Goal: Navigation & Orientation: Find specific page/section

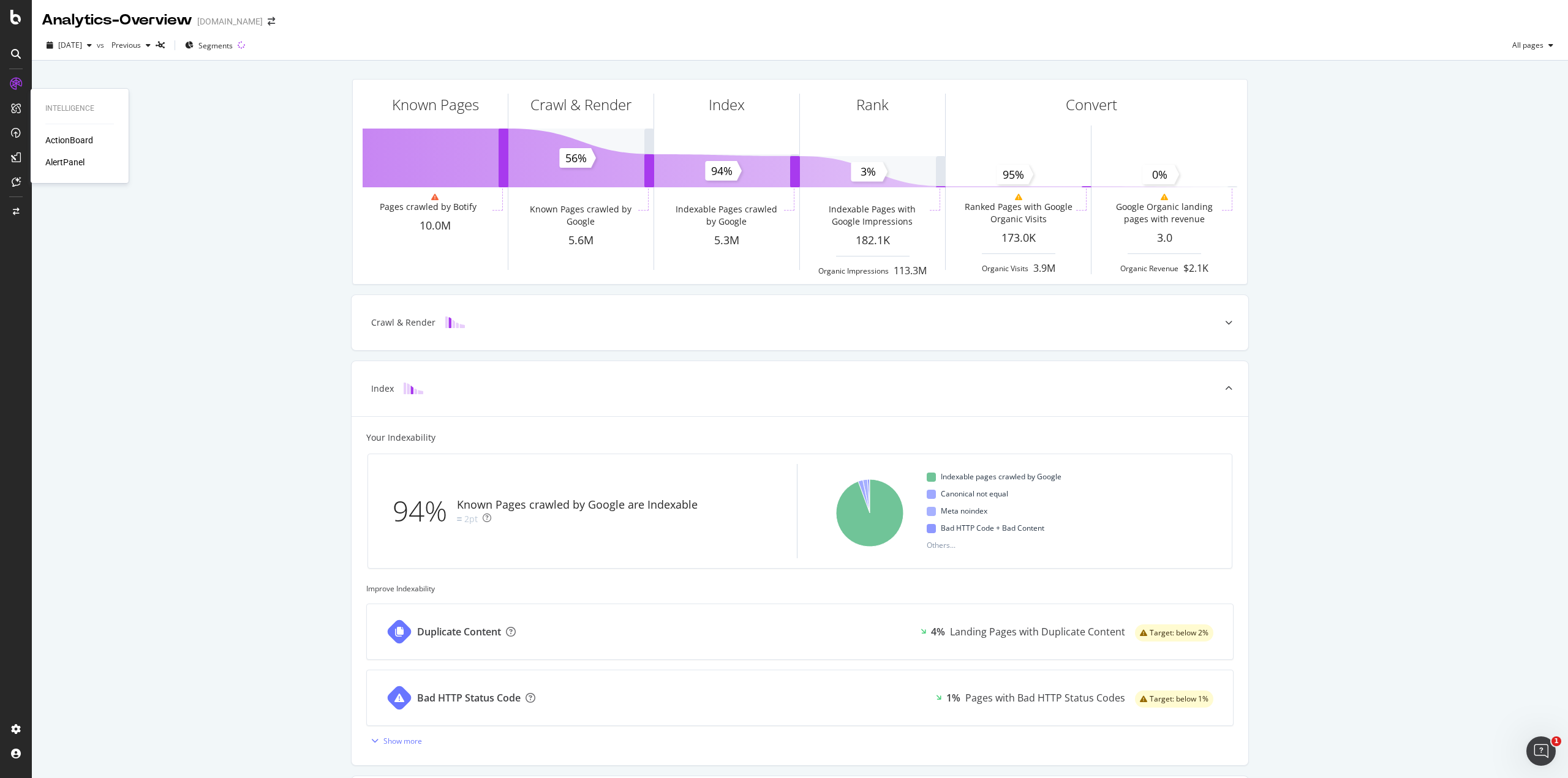
scroll to position [171, 0]
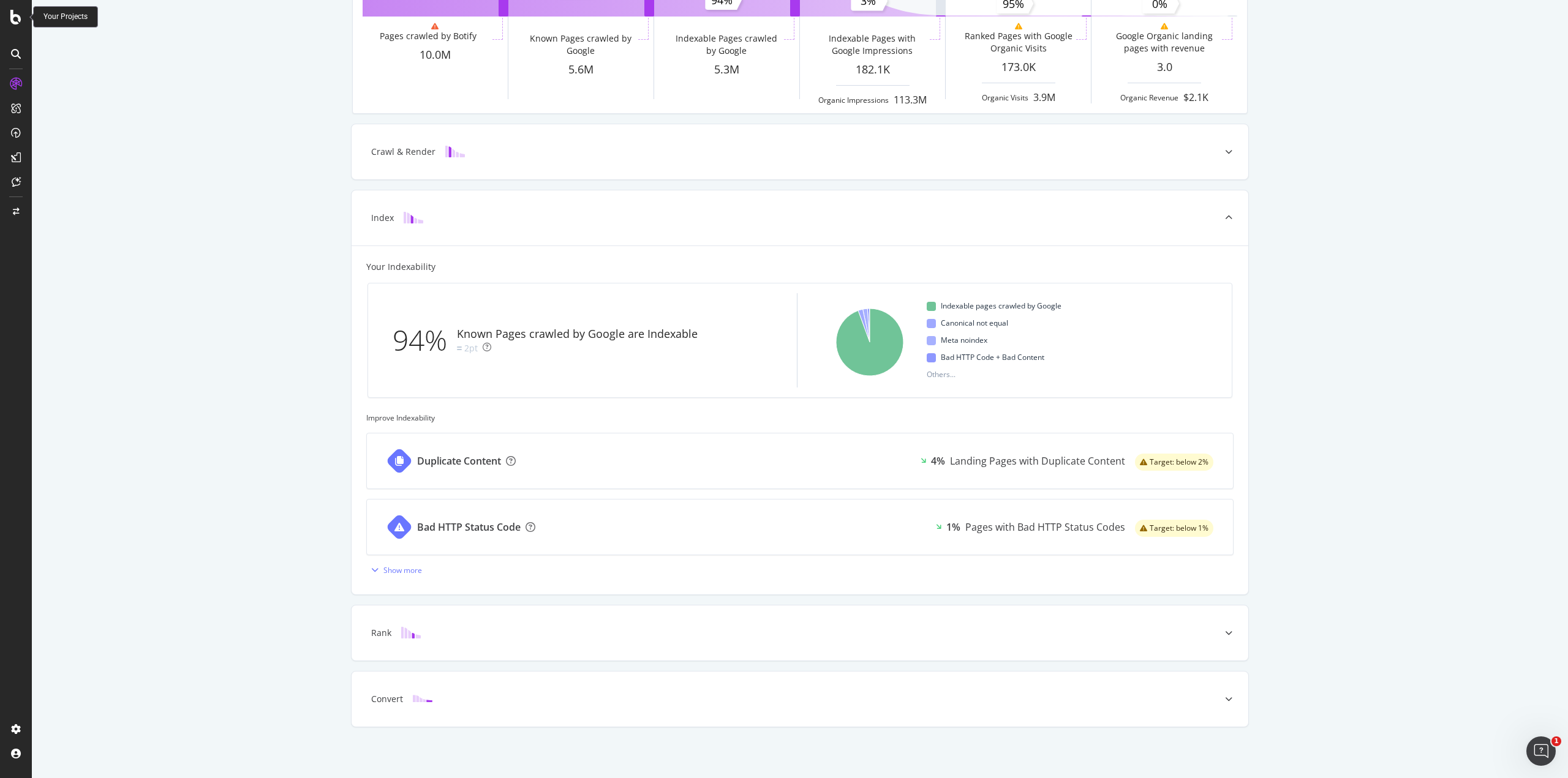
click at [12, 18] on icon at bounding box center [16, 16] width 11 height 14
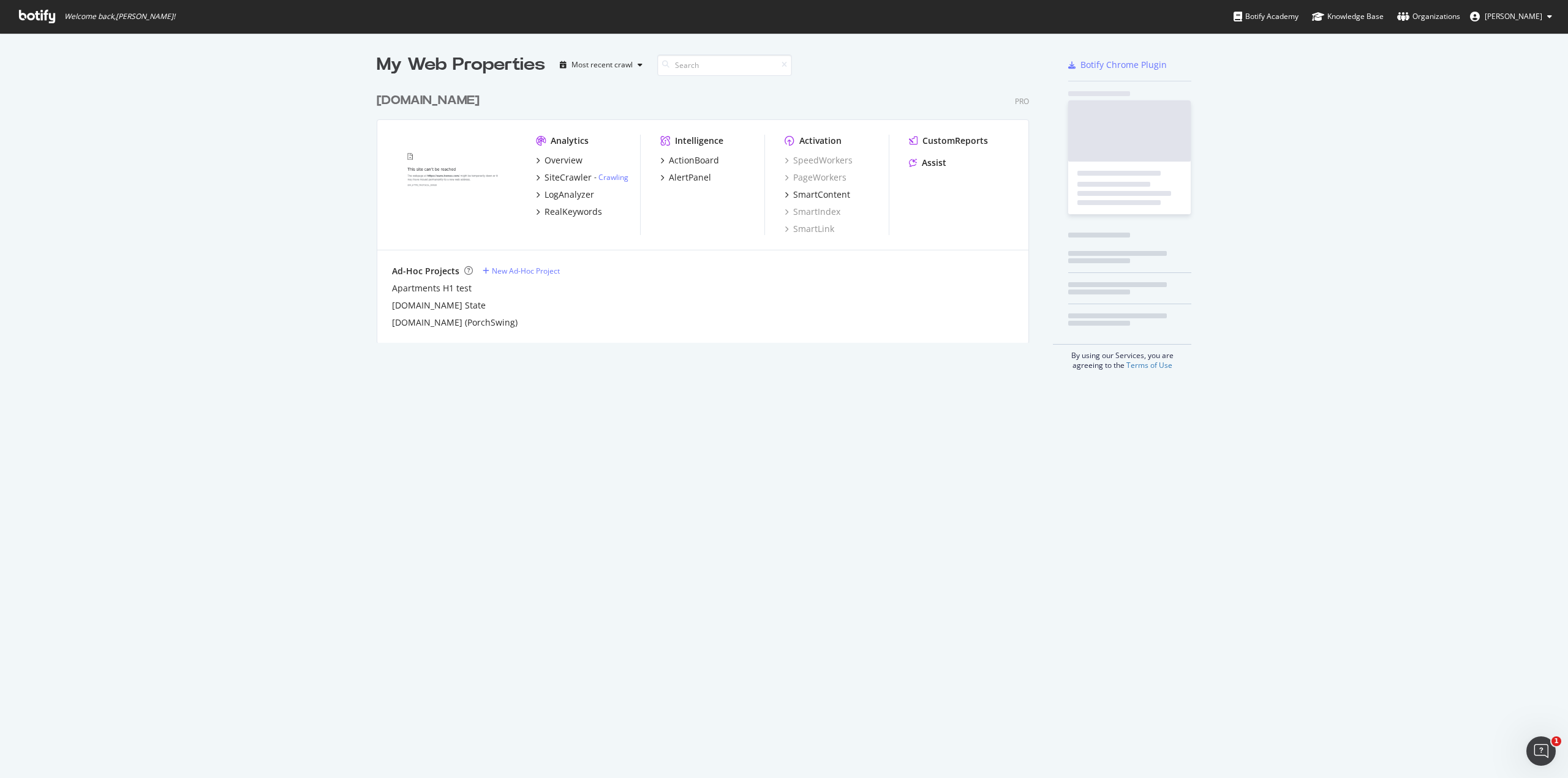
scroll to position [769, 1550]
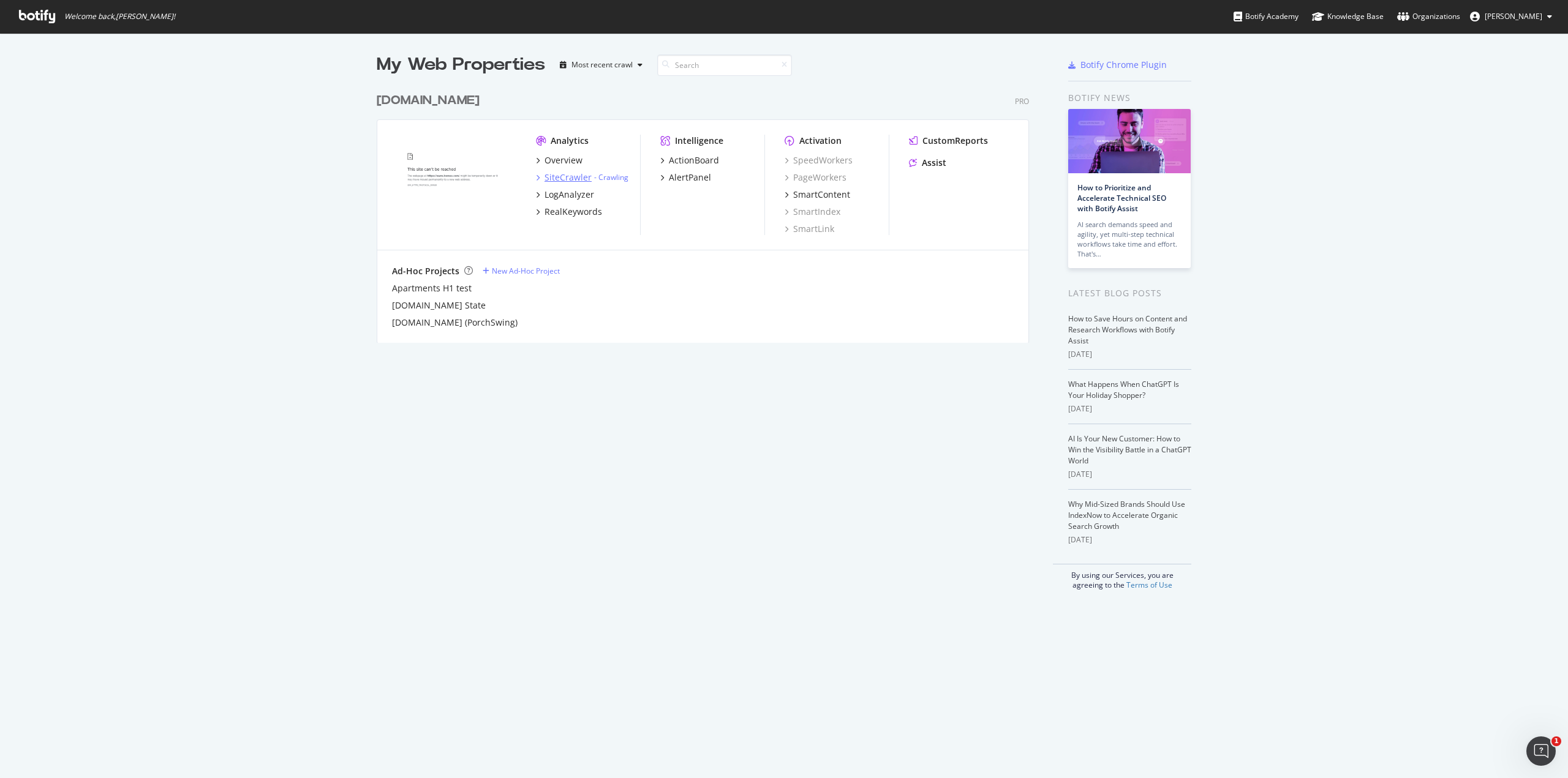
click at [559, 177] on div "SiteCrawler" at bounding box center [567, 177] width 47 height 12
